Goal: Navigation & Orientation: Find specific page/section

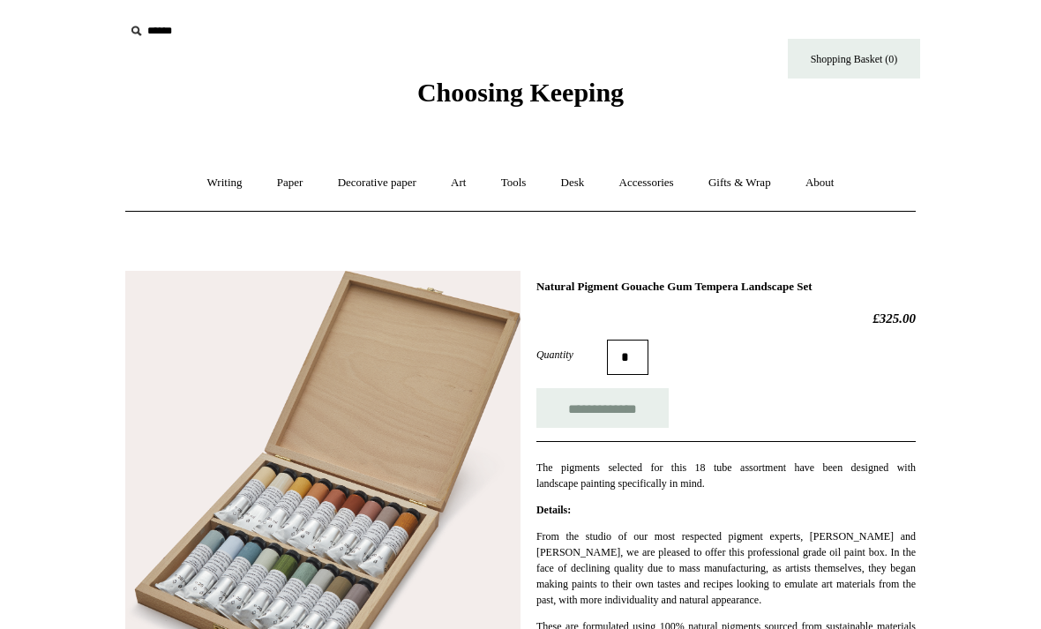
click at [387, 184] on link "Decorative paper +" at bounding box center [377, 183] width 110 height 47
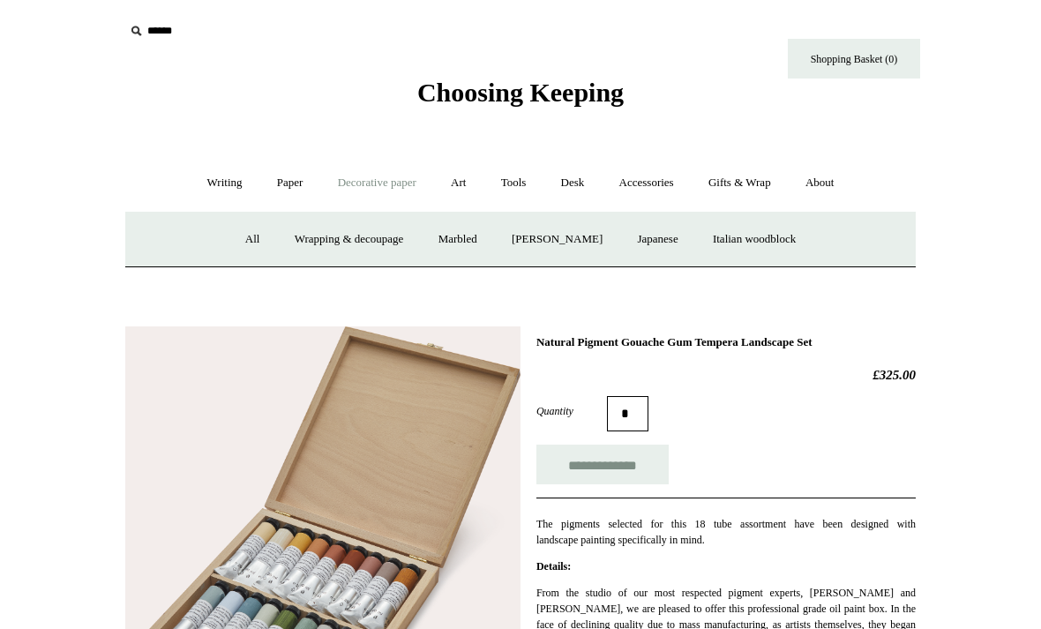
click at [776, 231] on link "Italian woodblock" at bounding box center [754, 239] width 115 height 47
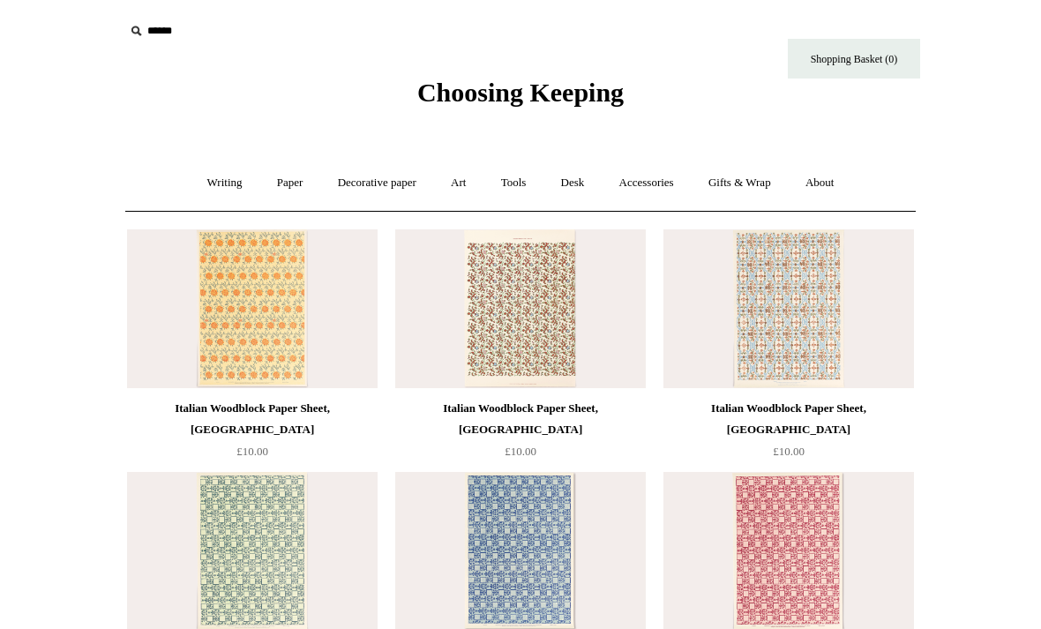
click at [379, 191] on link "Decorative paper +" at bounding box center [377, 183] width 110 height 47
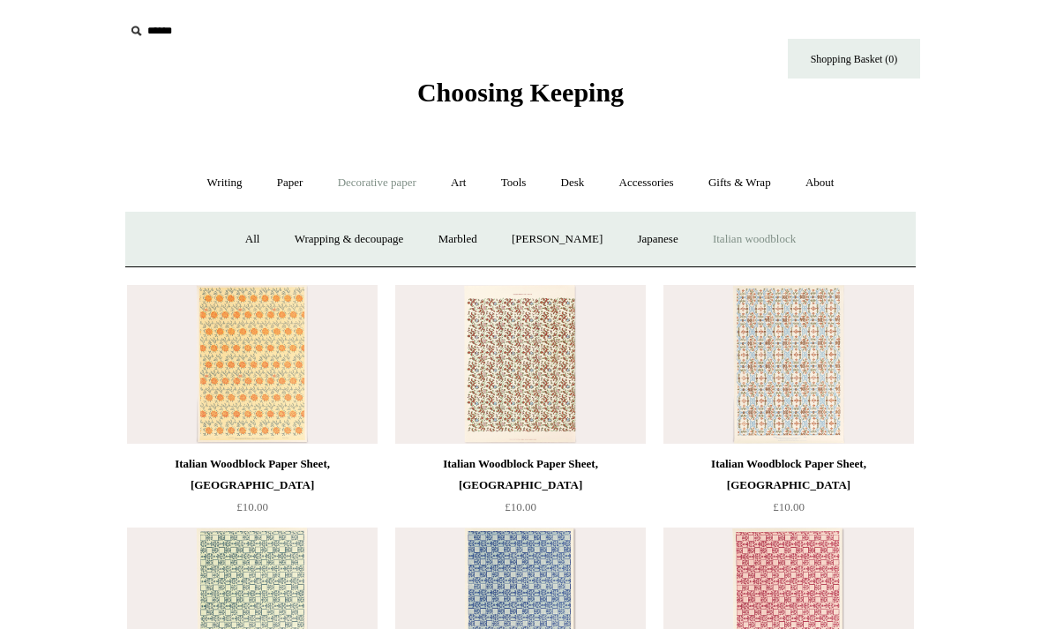
click at [550, 252] on link "[PERSON_NAME]" at bounding box center [557, 239] width 123 height 47
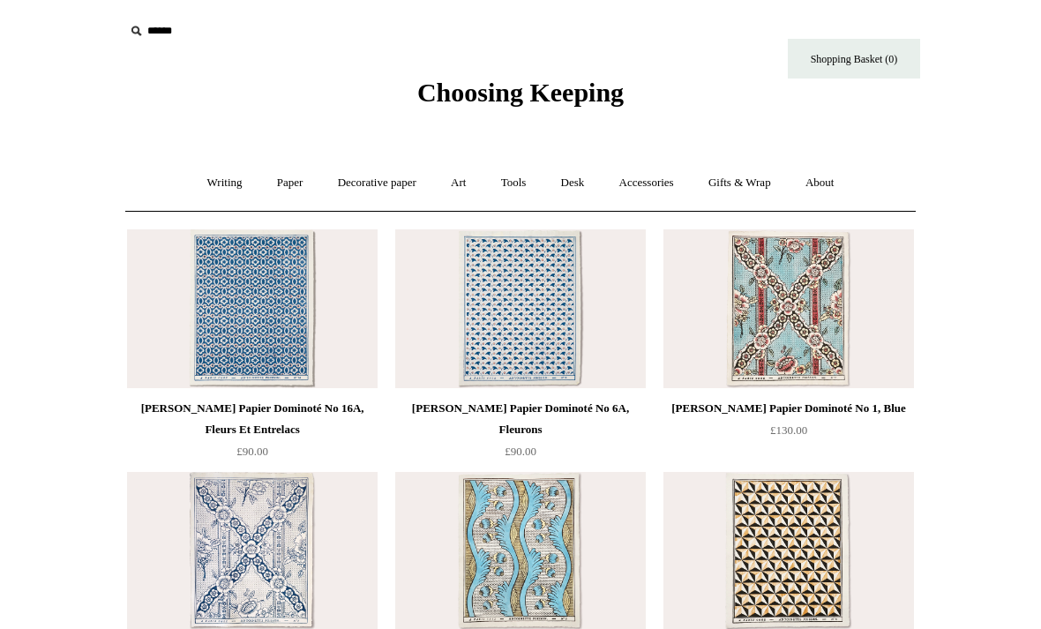
click at [280, 192] on link "Paper +" at bounding box center [290, 183] width 58 height 47
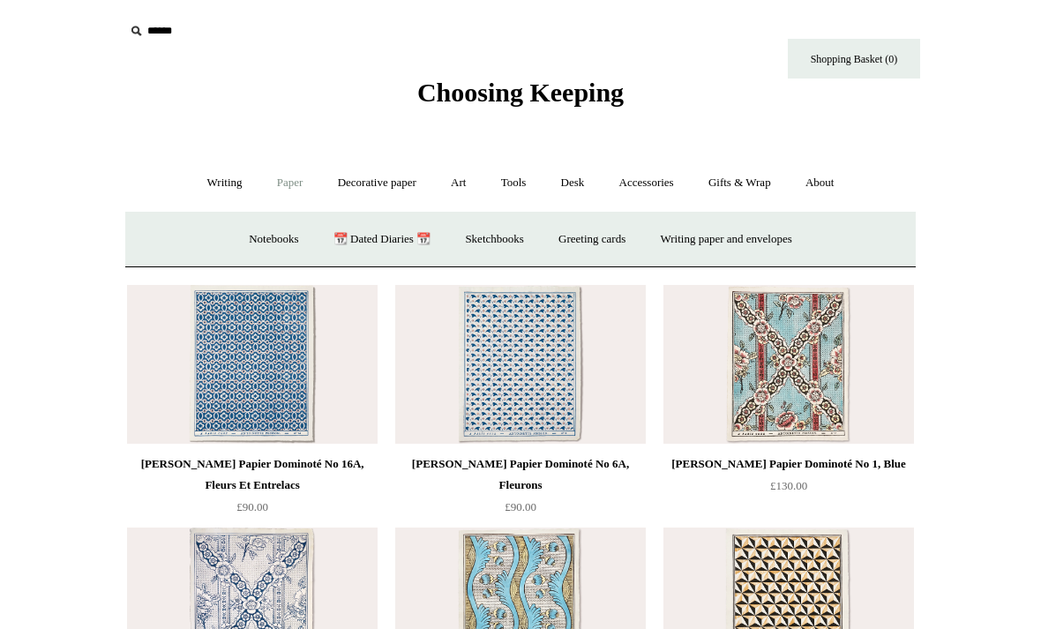
click at [740, 236] on link "Writing paper and envelopes +" at bounding box center [726, 239] width 163 height 47
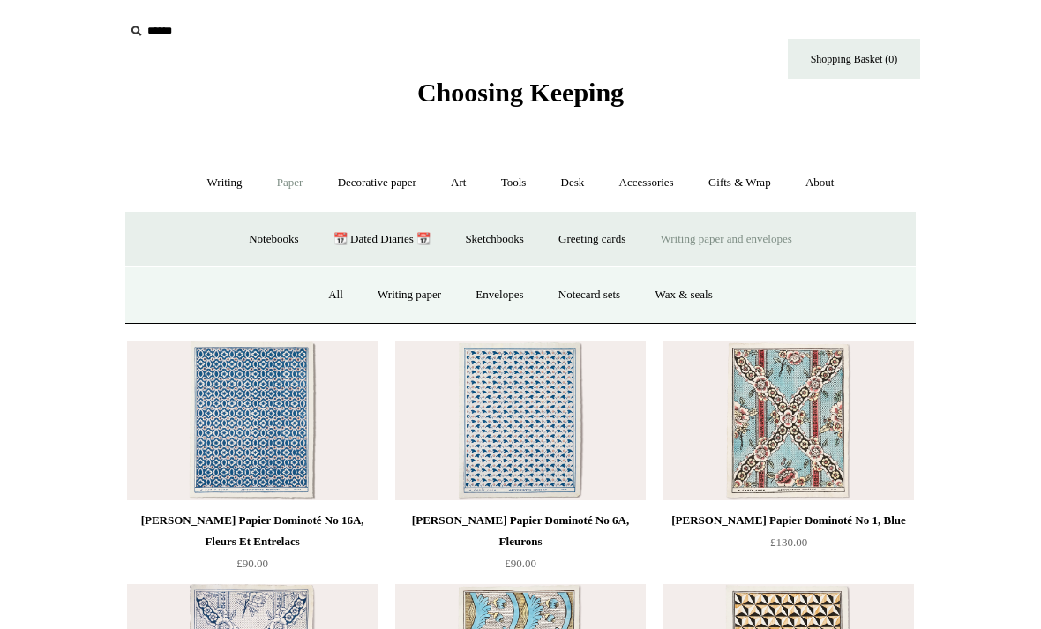
click at [417, 297] on link "Writing paper" at bounding box center [409, 295] width 95 height 47
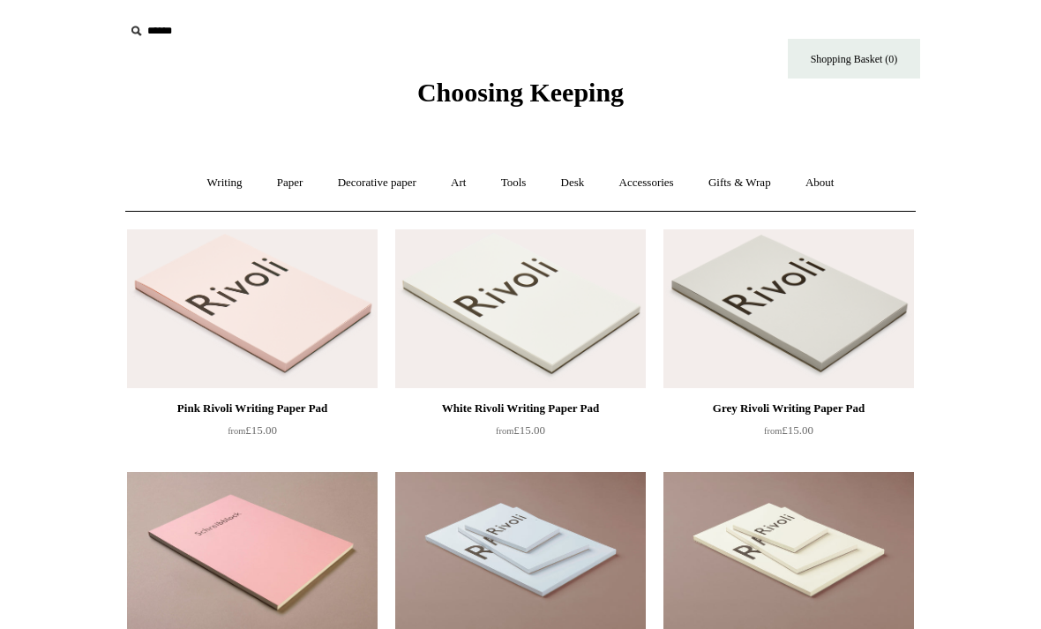
click at [217, 186] on link "Writing +" at bounding box center [224, 183] width 67 height 47
